Goal: Transaction & Acquisition: Register for event/course

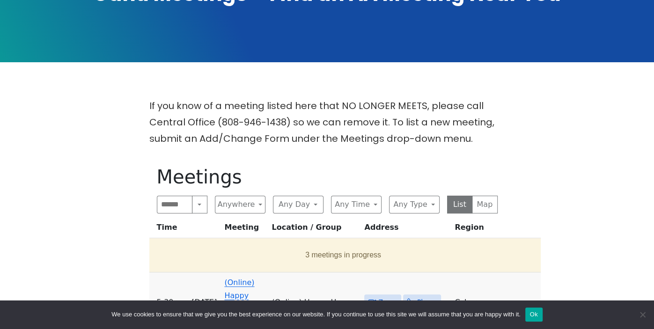
scroll to position [172, 0]
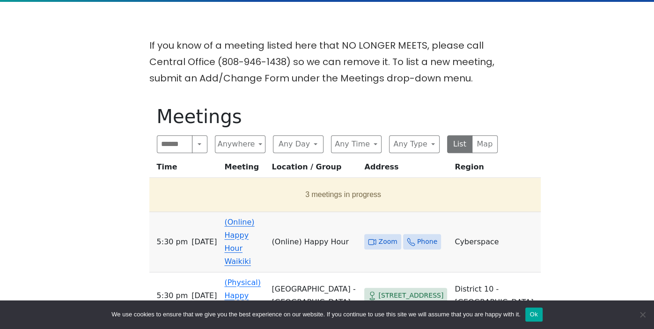
scroll to position [251, 0]
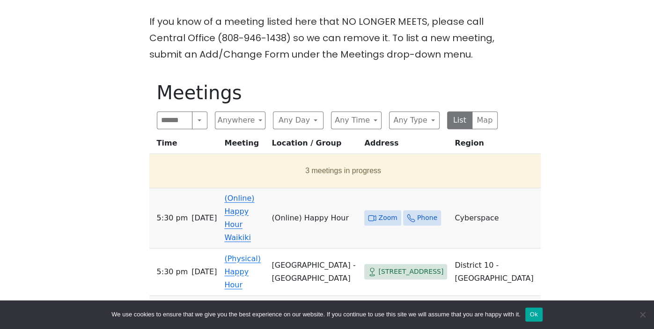
click at [384, 212] on span "Zoom" at bounding box center [387, 218] width 19 height 12
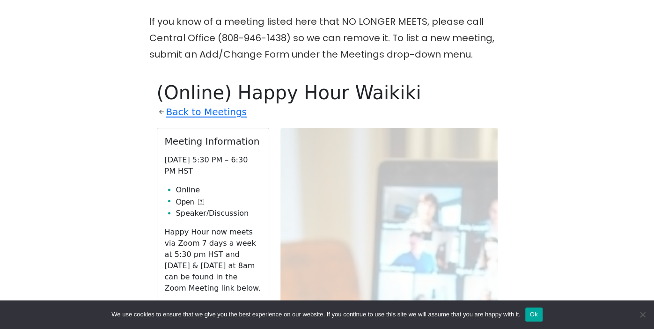
scroll to position [324, 0]
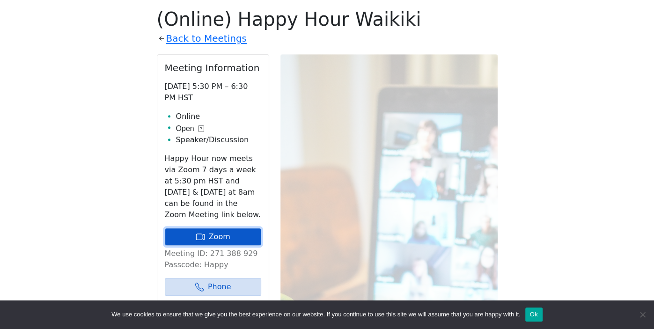
click at [221, 229] on link "Zoom" at bounding box center [213, 237] width 96 height 18
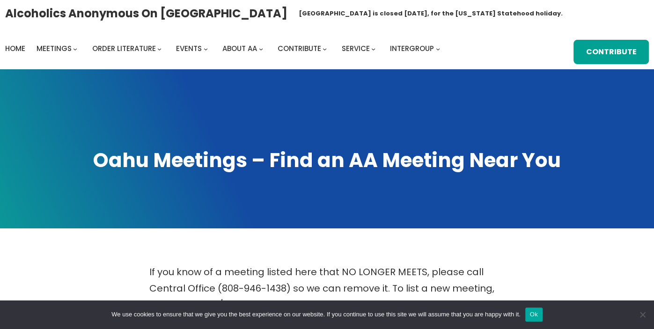
click at [534, 320] on button "Ok" at bounding box center [533, 315] width 17 height 14
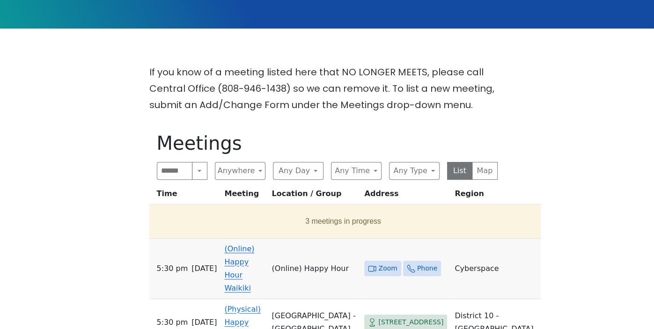
scroll to position [204, 0]
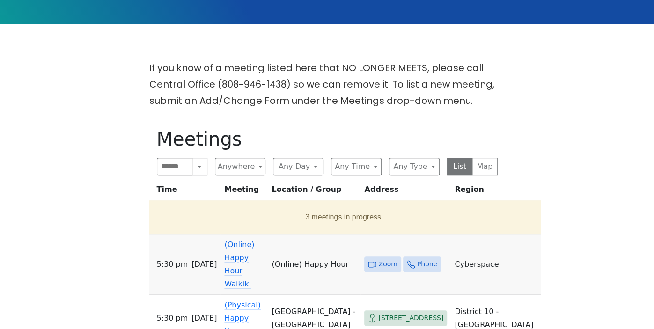
click at [254, 248] on link "(Online) Happy Hour Waikiki" at bounding box center [239, 264] width 30 height 48
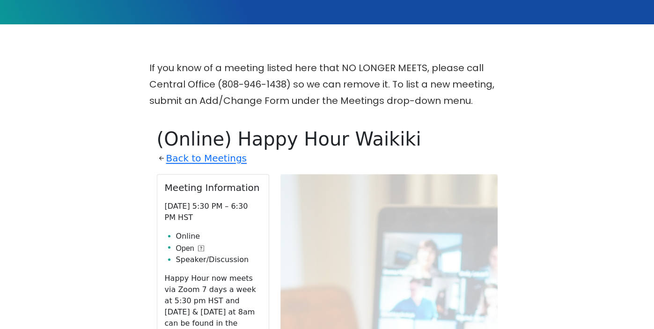
scroll to position [324, 0]
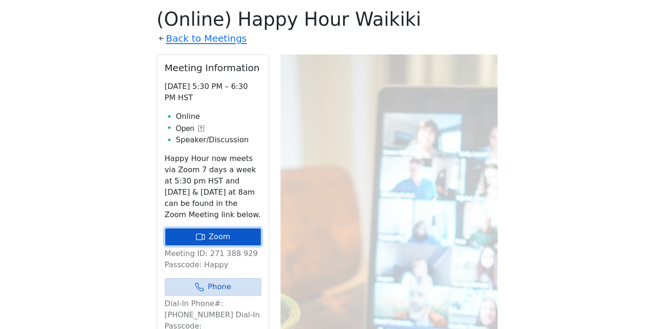
click at [238, 239] on link "Zoom" at bounding box center [213, 237] width 96 height 18
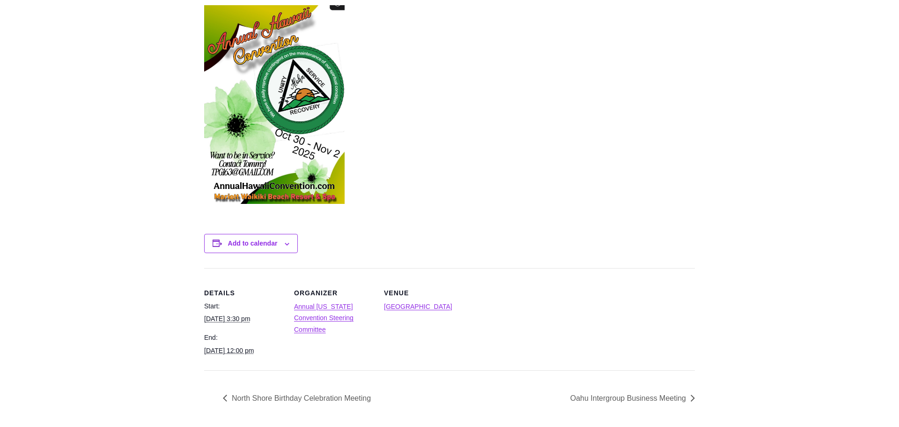
scroll to position [324, 0]
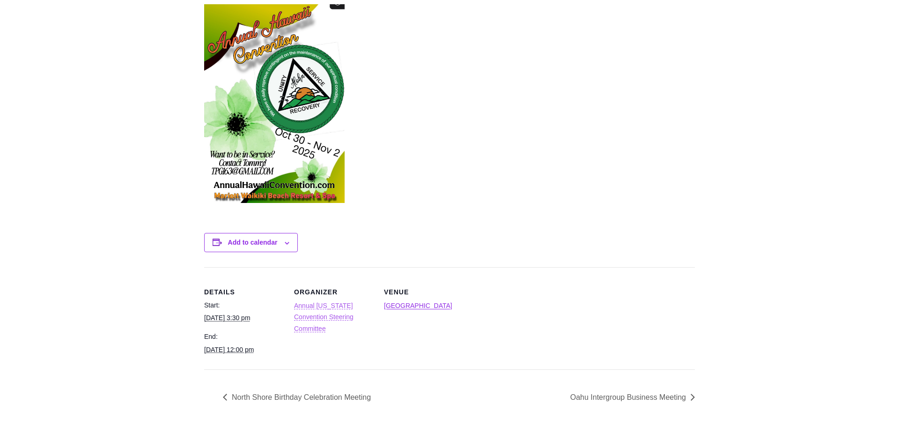
click at [345, 307] on link "Annual Hawaii Convention Steering Committee" at bounding box center [323, 317] width 59 height 30
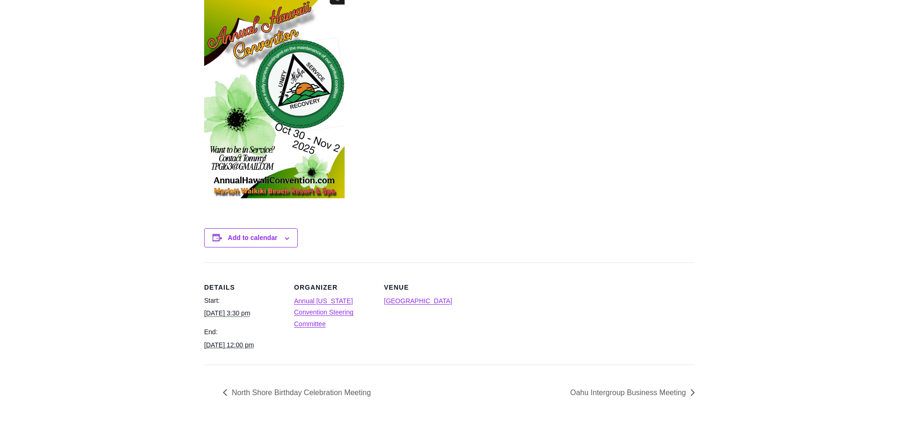
scroll to position [339, 0]
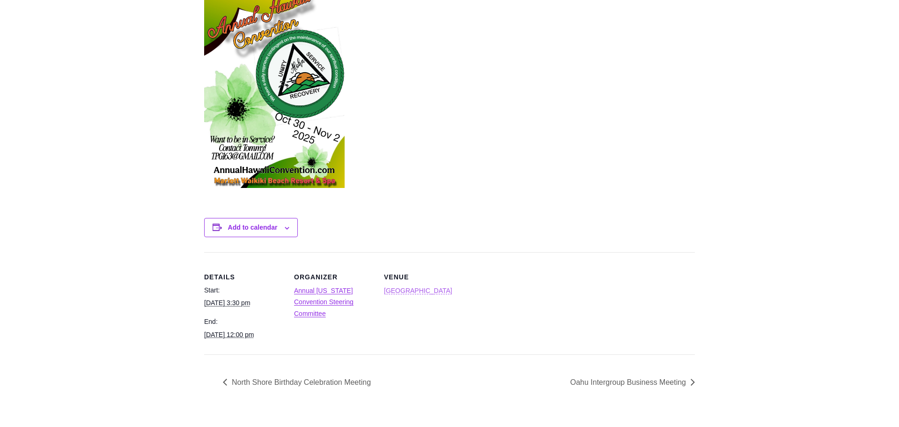
click at [410, 291] on link "Waikiki Beach Marriott Resort & Spa" at bounding box center [418, 290] width 68 height 7
click at [335, 290] on link "Annual Hawaii Convention Steering Committee" at bounding box center [323, 302] width 59 height 30
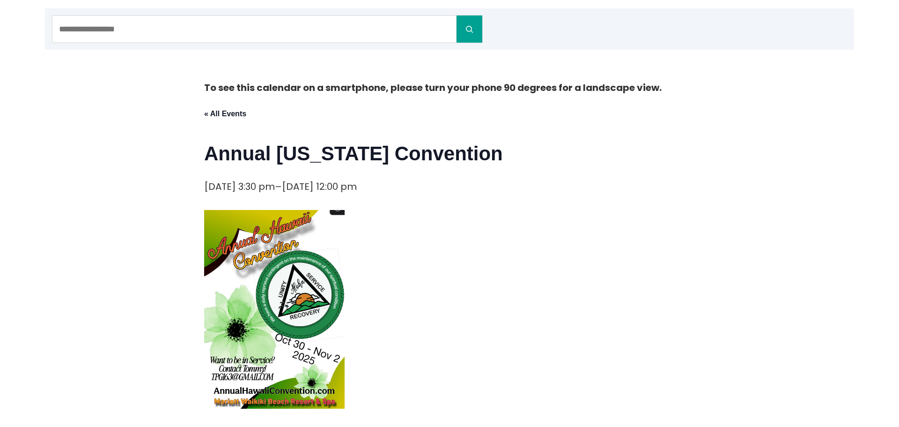
scroll to position [92, 0]
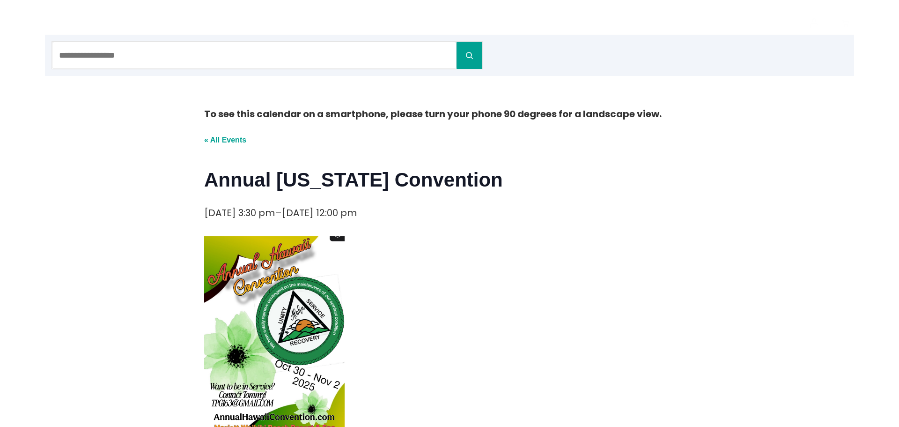
click at [228, 139] on link "« All Events" at bounding box center [225, 140] width 42 height 8
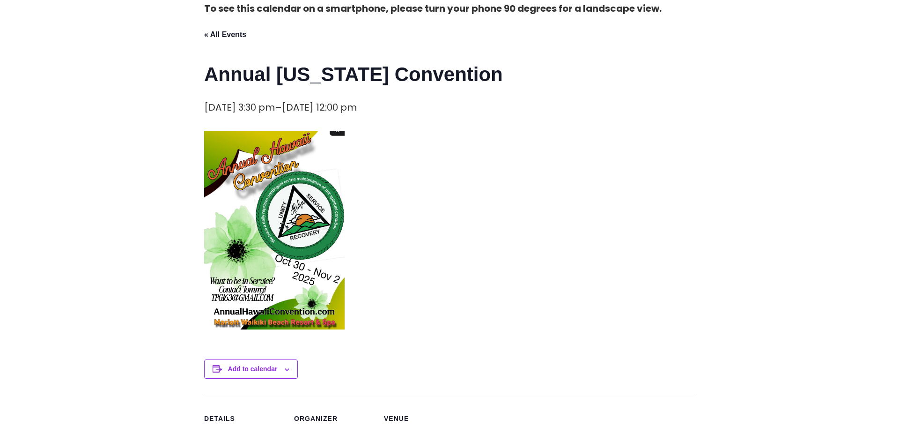
scroll to position [221, 0]
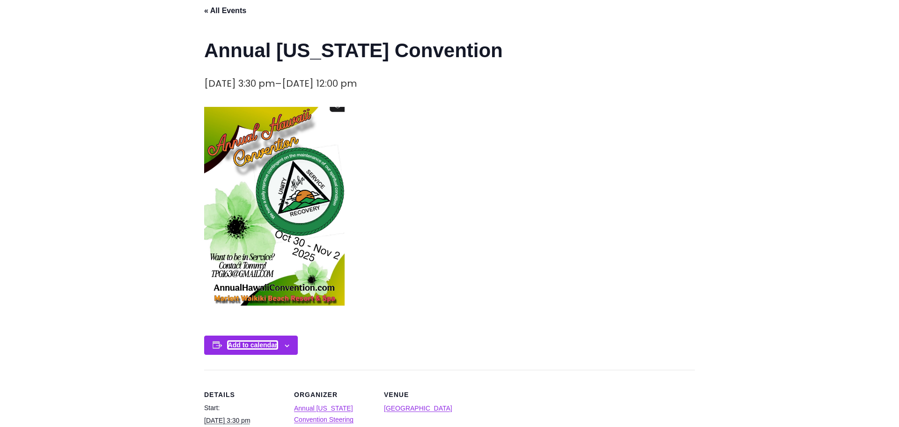
click at [239, 344] on button "Add to calendar" at bounding box center [253, 344] width 50 height 7
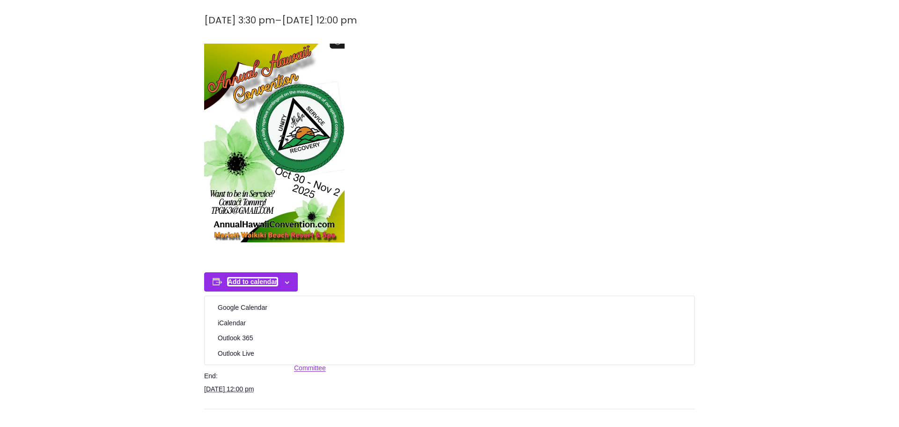
scroll to position [286, 0]
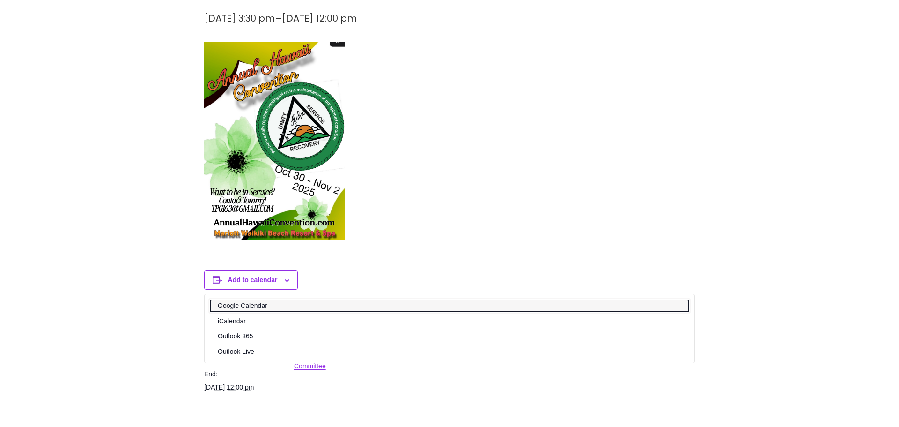
click at [240, 302] on link "Google Calendar" at bounding box center [449, 306] width 479 height 12
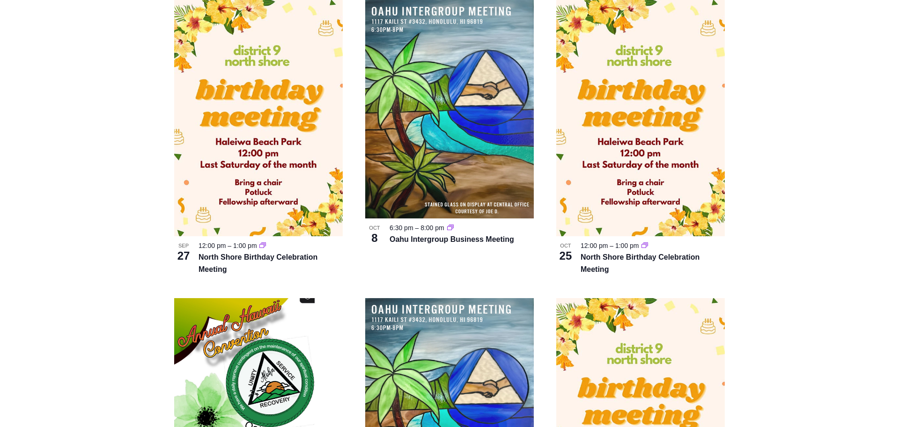
scroll to position [1105, 0]
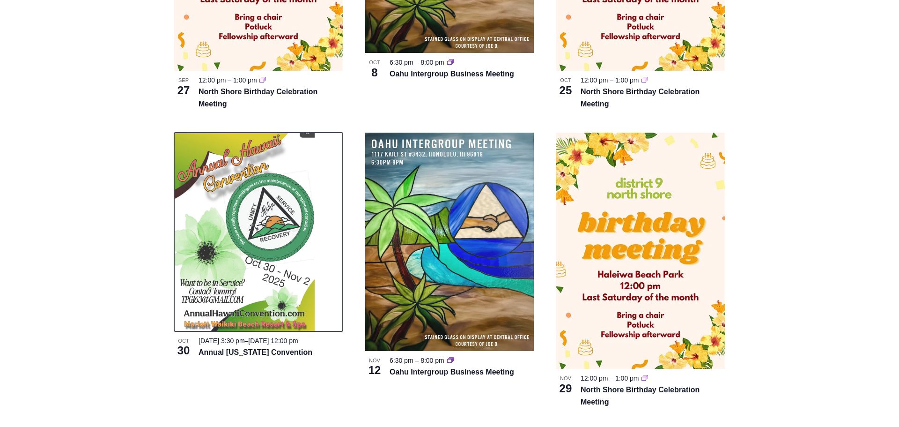
click at [235, 281] on img at bounding box center [244, 232] width 140 height 199
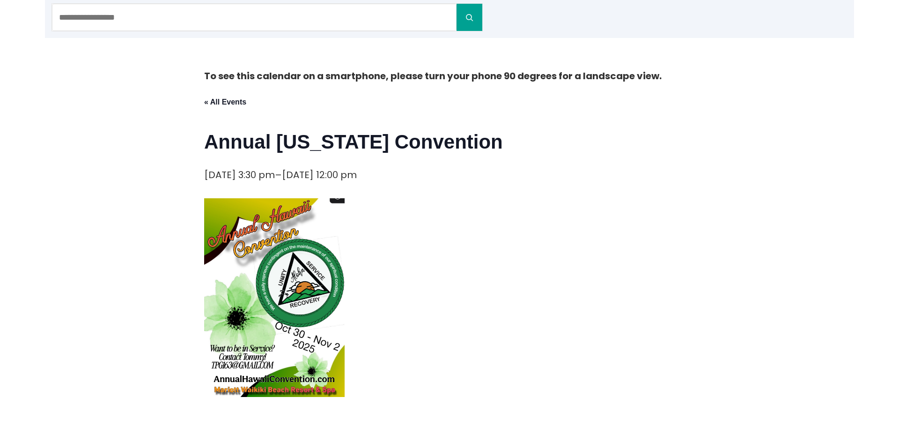
scroll to position [105, 0]
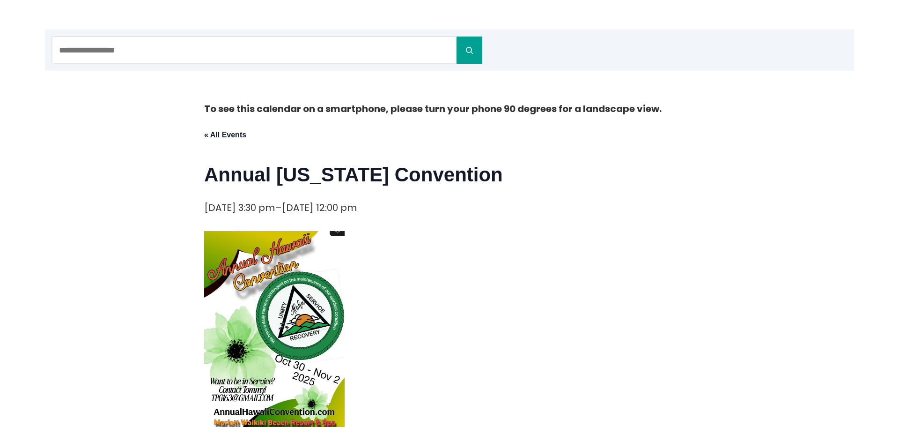
scroll to position [98, 0]
